Goal: Find contact information: Find a Distributor for Your Vehicle

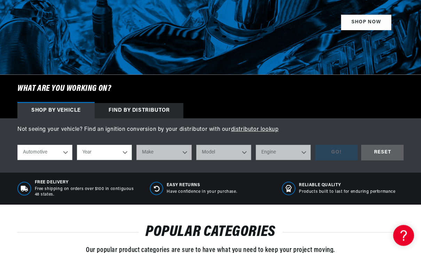
scroll to position [151, 0]
click at [120, 154] on select "Year 2026 2025 2024 2023 2022 2021 2020 2019 2018 2017 2016 2015 2014 2013 2012…" at bounding box center [104, 152] width 55 height 15
select select "1974"
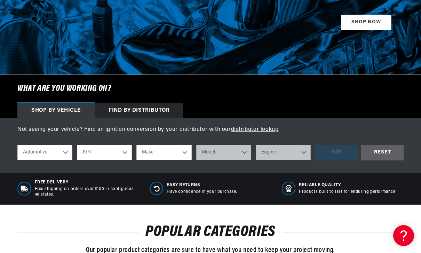
click at [150, 155] on select "Make Alfa Romeo American Motors Aston Martin Audi Austin Avanti BMW Buick Cadil…" at bounding box center [163, 152] width 55 height 15
select select "Volkswagen"
click at [243, 152] on select "Model 412 Beetle Dasher Karmann Ghia Super Beetle Thing" at bounding box center [223, 152] width 55 height 15
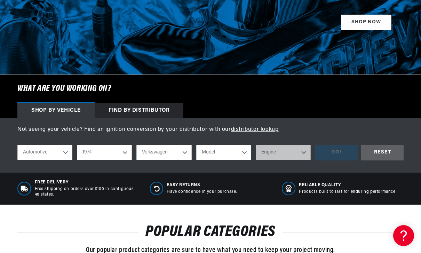
select select "Thing"
click at [307, 155] on select "Engine 1.6L 4" at bounding box center [283, 152] width 55 height 15
select select "1.6L"
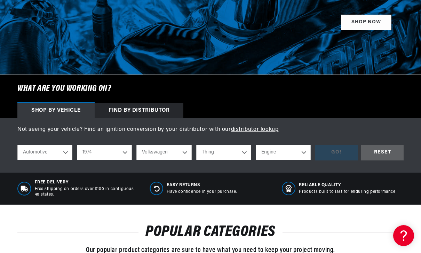
select select "1.6L"
click at [344, 156] on div "GO!" at bounding box center [336, 153] width 42 height 16
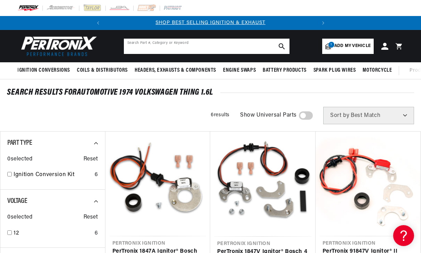
click at [254, 48] on input "text" at bounding box center [207, 46] width 166 height 15
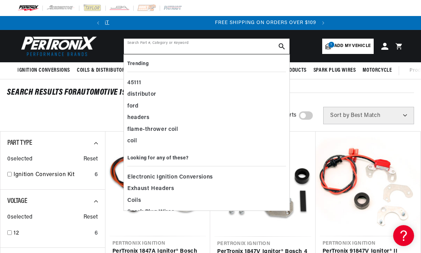
scroll to position [0, 211]
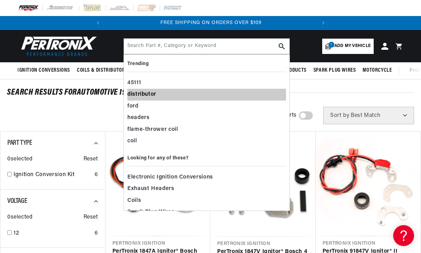
click at [132, 90] on div "distributor" at bounding box center [206, 95] width 159 height 12
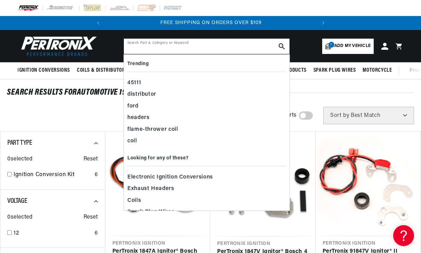
type input "distributor"
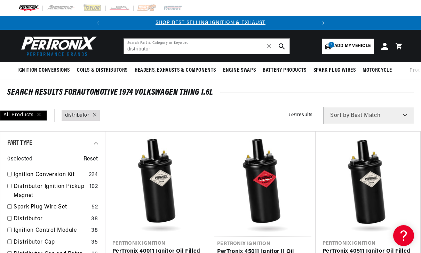
click at [284, 48] on use "search button" at bounding box center [282, 46] width 6 height 6
click at [286, 44] on button "search button" at bounding box center [281, 46] width 15 height 15
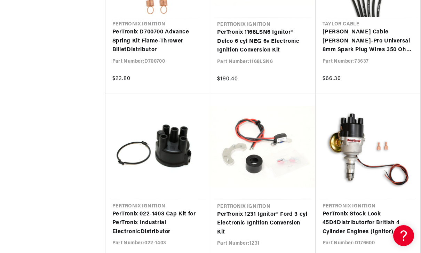
scroll to position [0, 211]
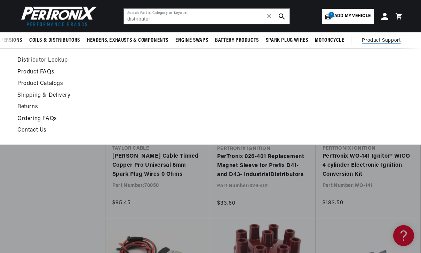
click at [26, 128] on link "Contact Us" at bounding box center [157, 131] width 280 height 10
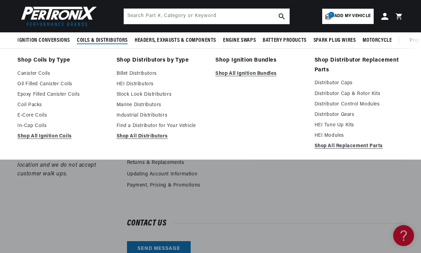
click at [120, 126] on link "Find a Distributor for Your Vehicle" at bounding box center [161, 126] width 89 height 8
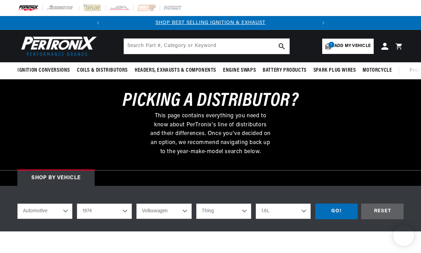
select select "1974"
select select "Volkswagen"
select select "Thing"
click at [339, 211] on div "GO!" at bounding box center [336, 212] width 42 height 16
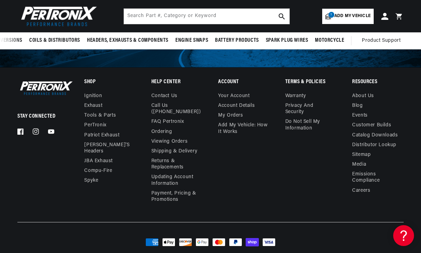
click at [164, 120] on link "FAQ Pertronix" at bounding box center [167, 122] width 33 height 10
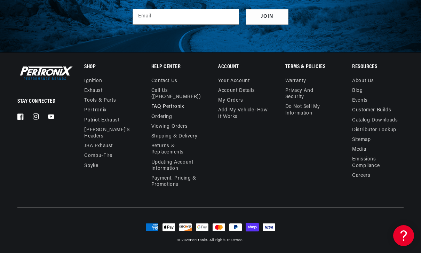
scroll to position [0, 211]
